Goal: Task Accomplishment & Management: Use online tool/utility

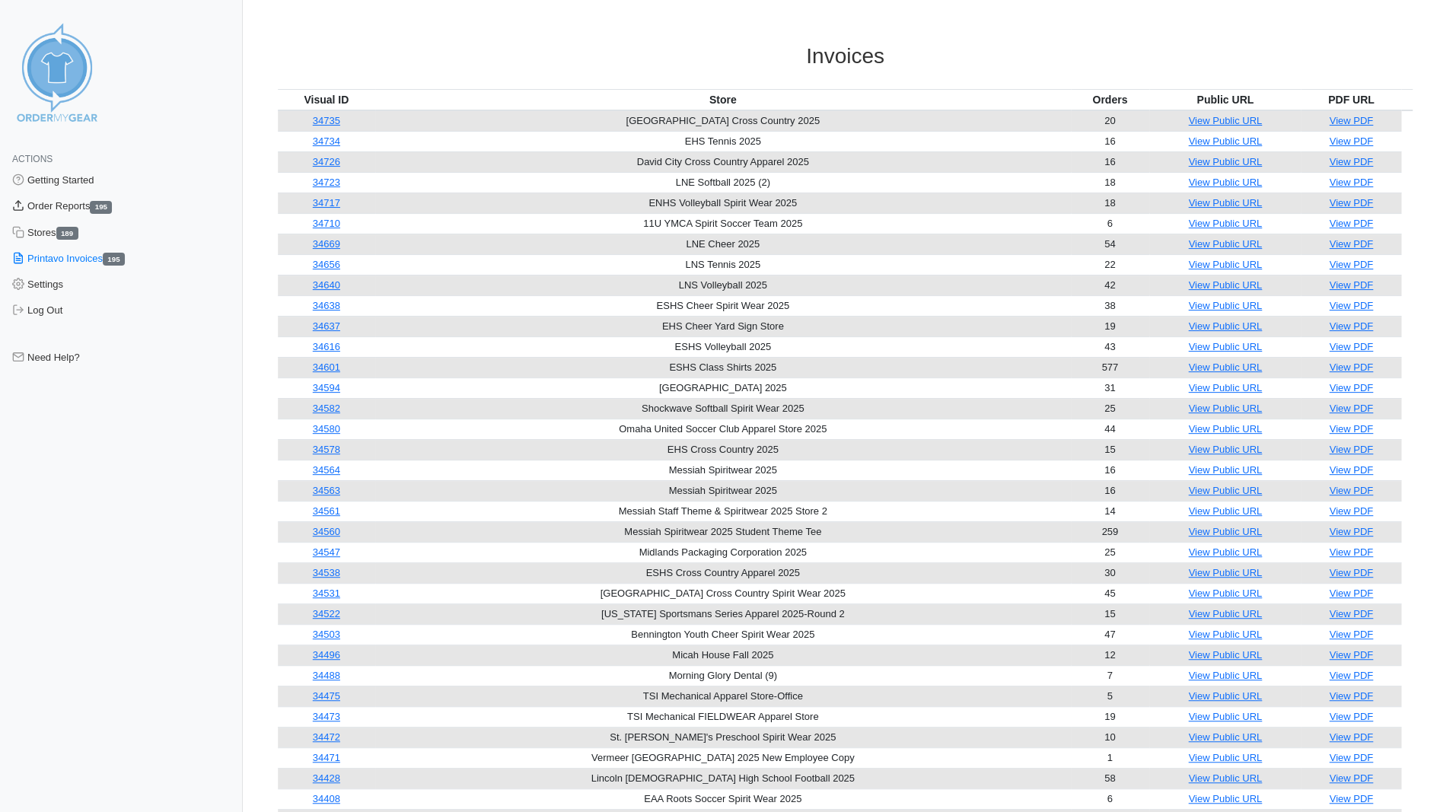
click at [55, 207] on link "Order Reports 195" at bounding box center [121, 206] width 243 height 26
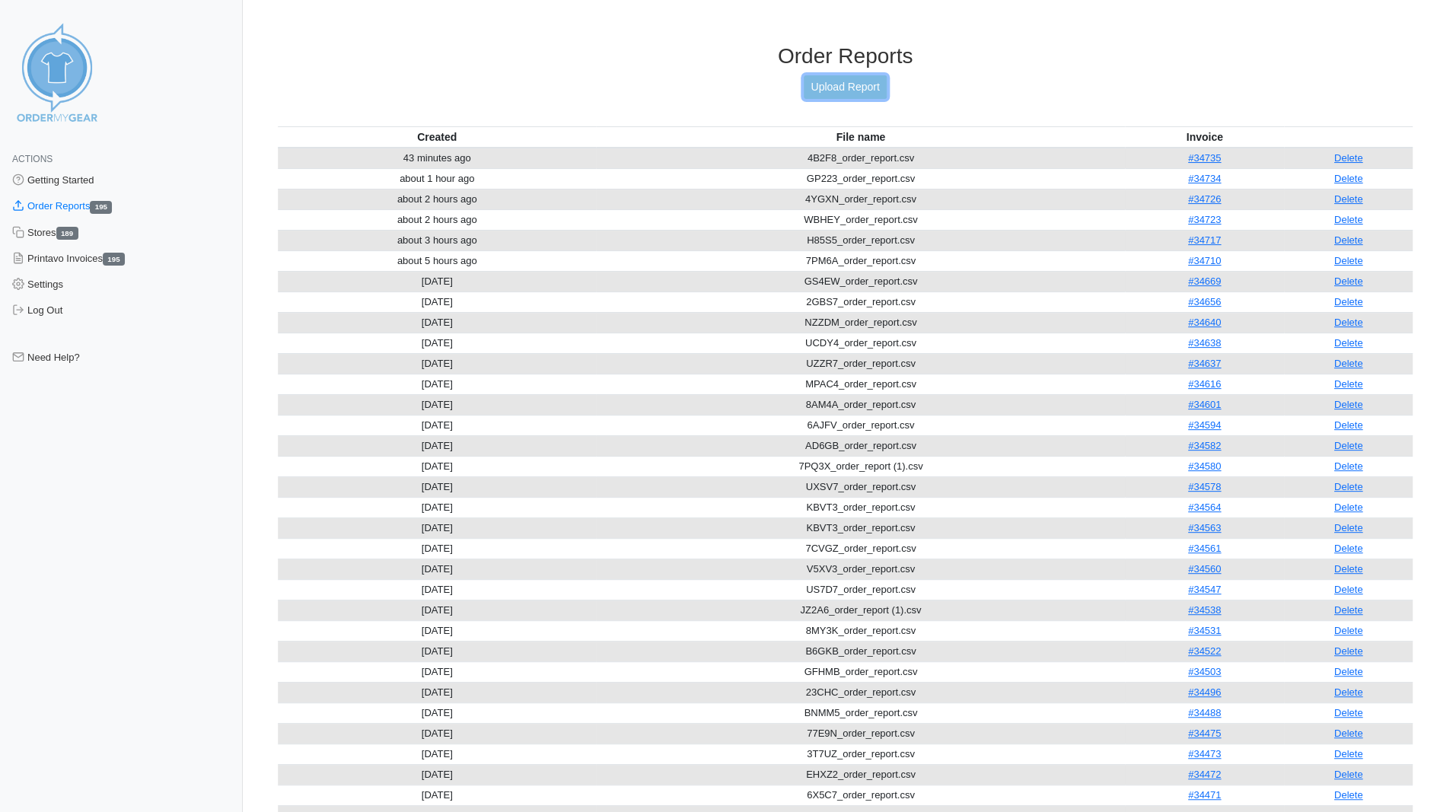
click at [841, 90] on link "Upload Report" at bounding box center [844, 87] width 82 height 24
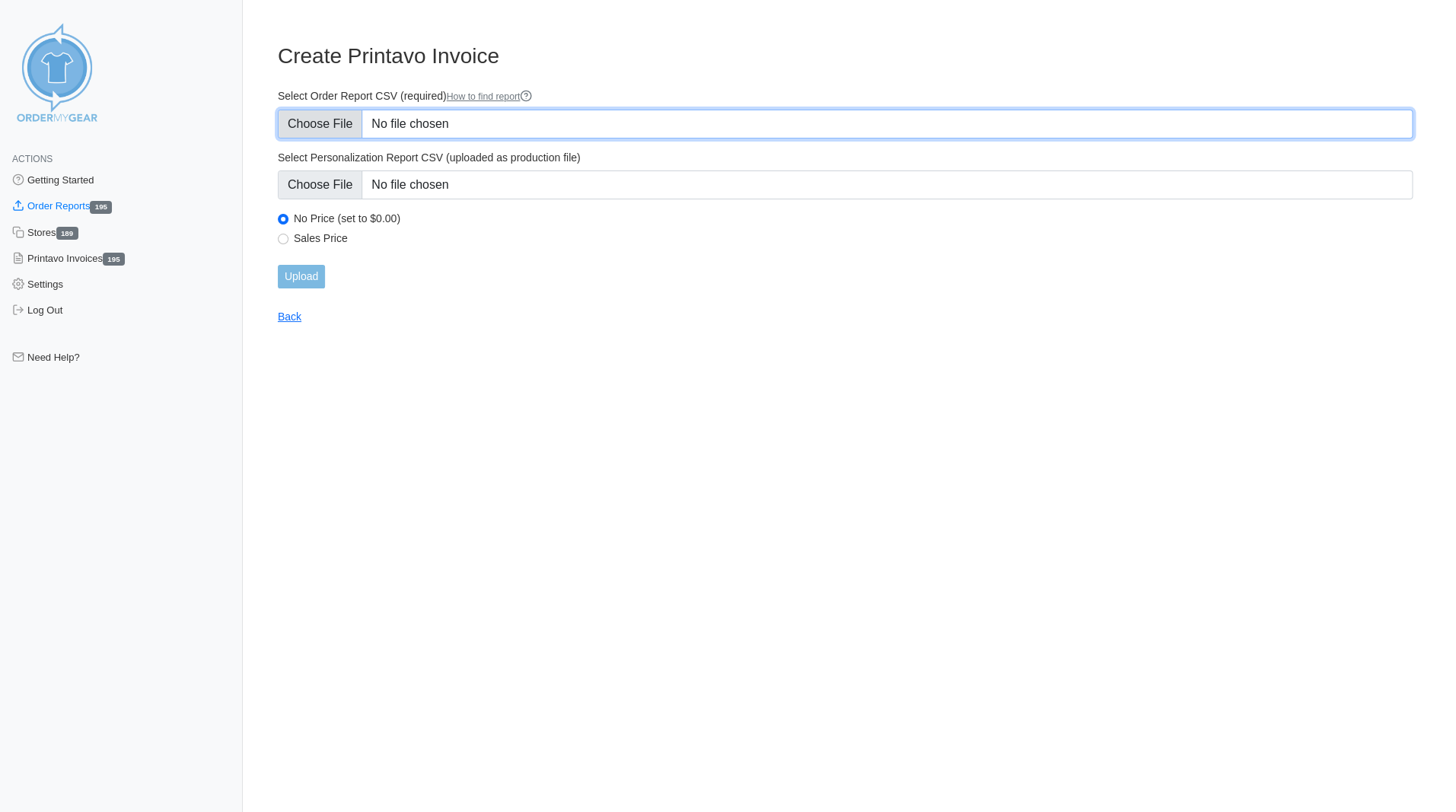
click at [326, 123] on input "Select Order Report CSV (required) How to find report" at bounding box center [845, 124] width 1135 height 29
type input "C:\fakepath\YVPX7_order_report.csv"
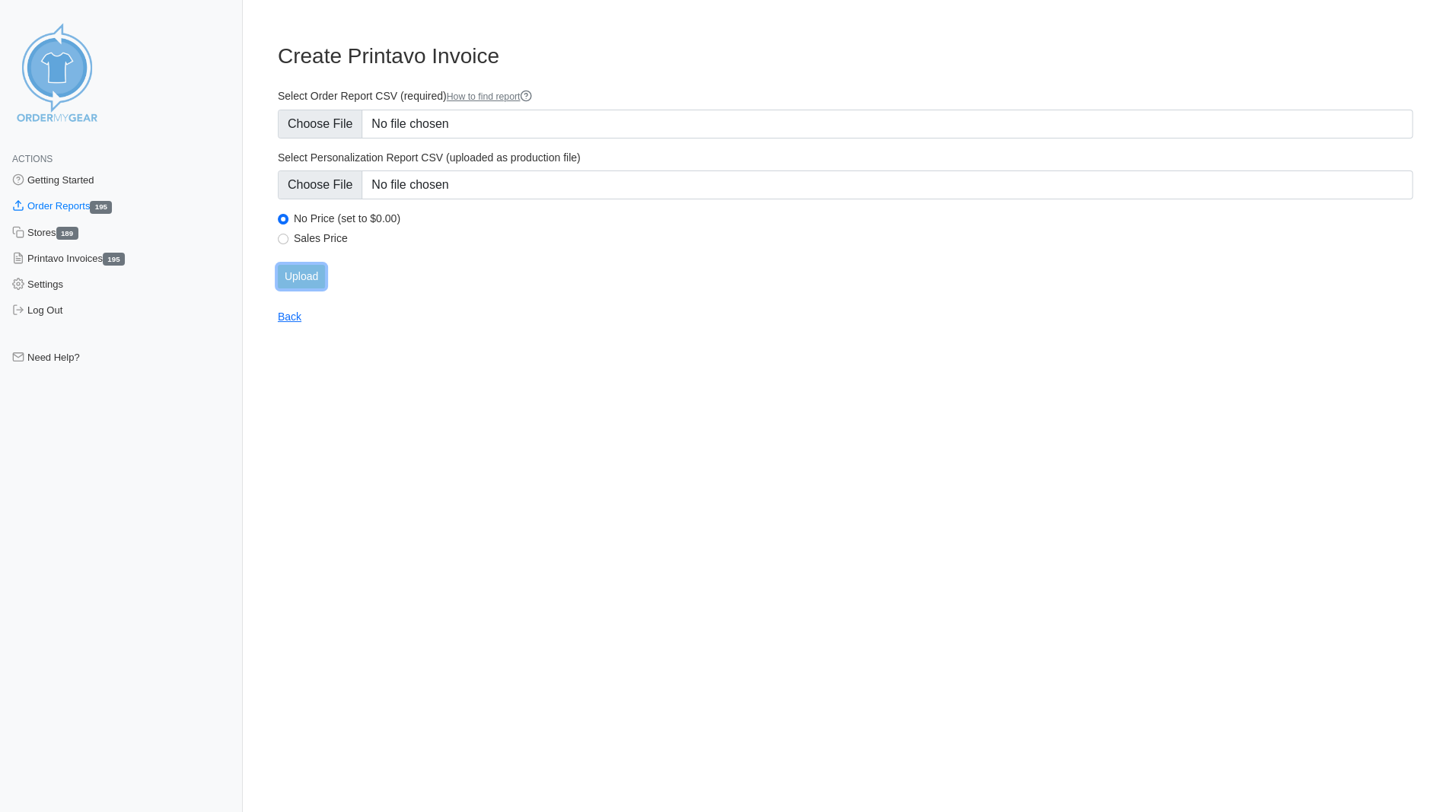
click at [312, 284] on input "Upload" at bounding box center [302, 277] width 48 height 24
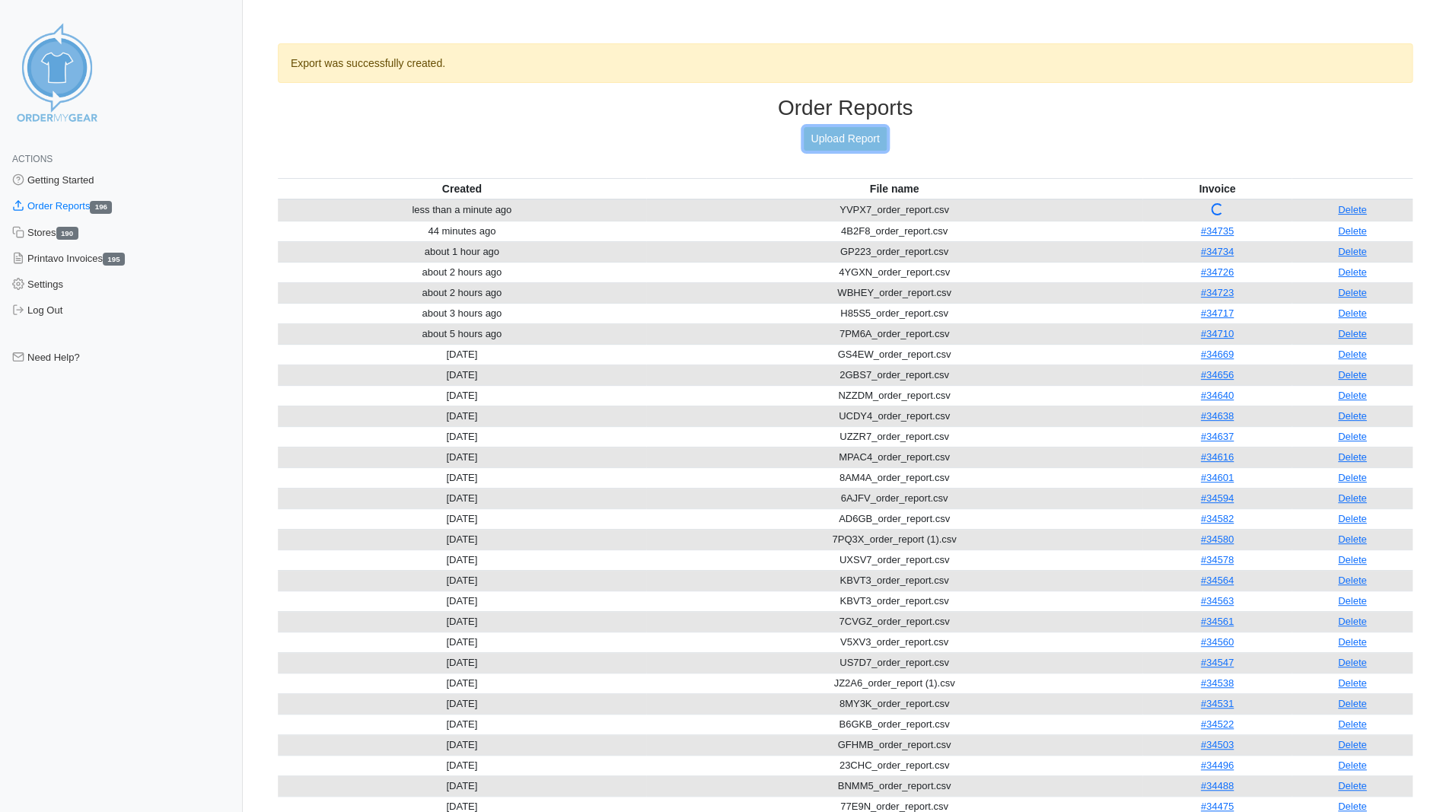
click at [846, 141] on link "Upload Report" at bounding box center [844, 139] width 82 height 24
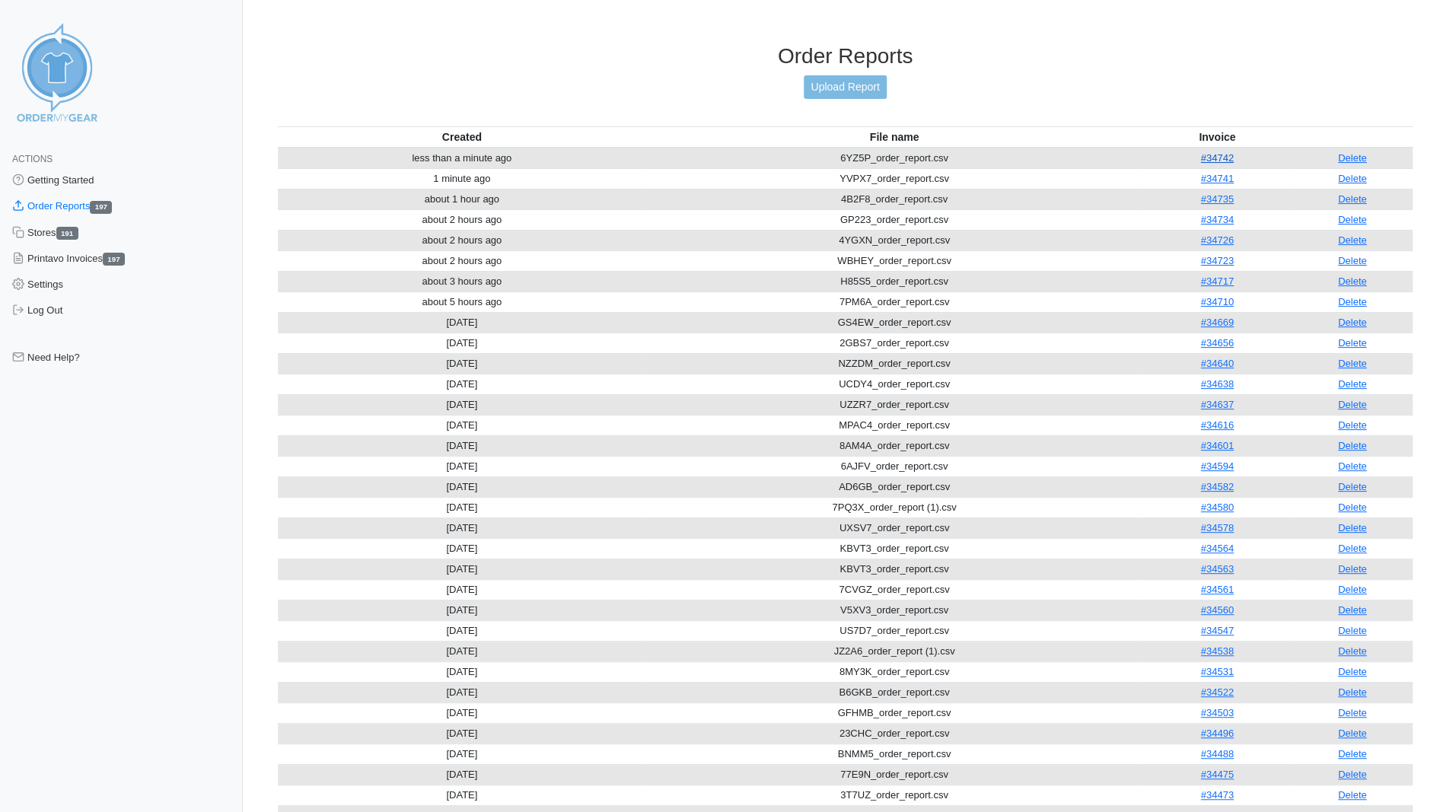
click at [1212, 152] on link "#34742" at bounding box center [1217, 158] width 33 height 11
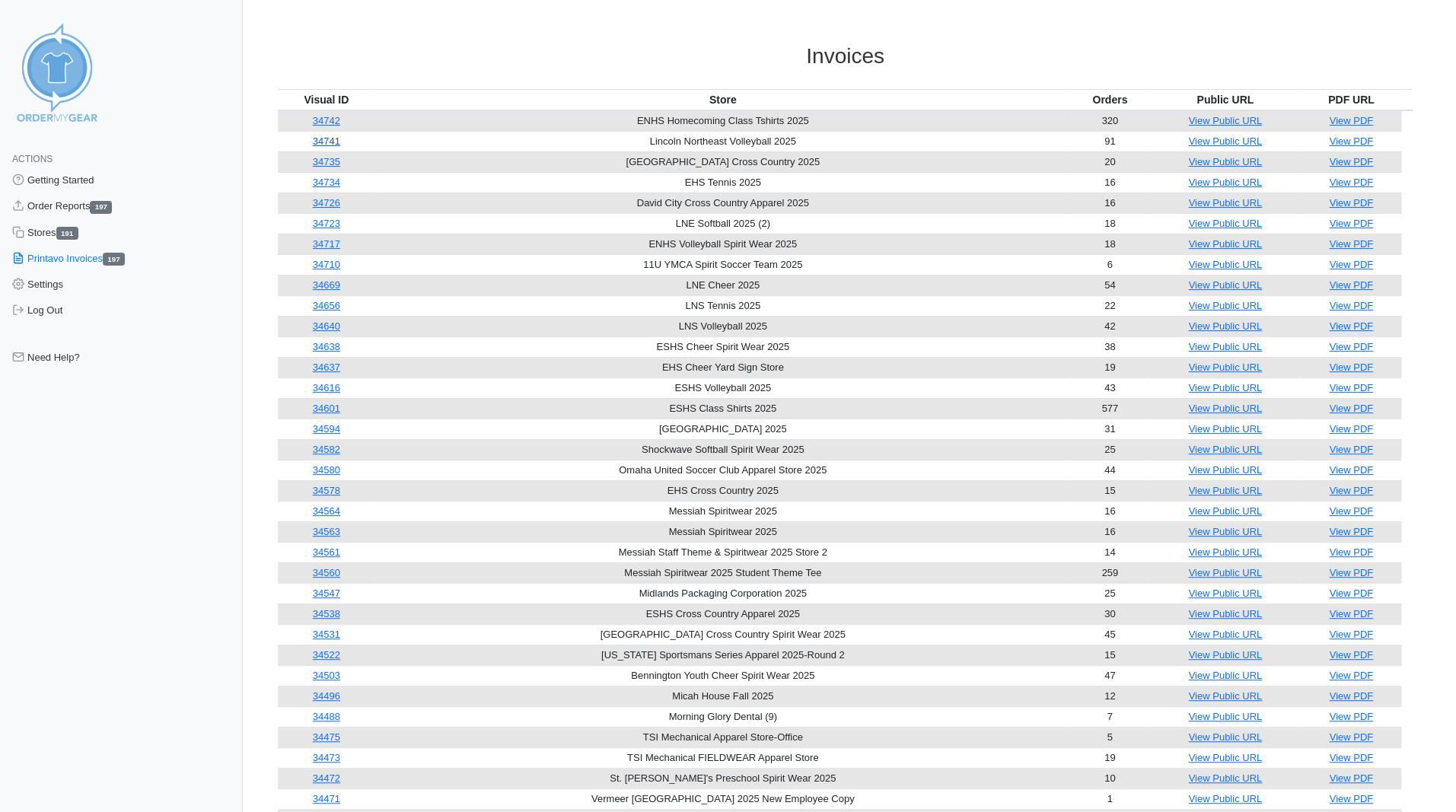
click at [330, 141] on link "34741" at bounding box center [326, 141] width 28 height 11
